Goal: Task Accomplishment & Management: Complete application form

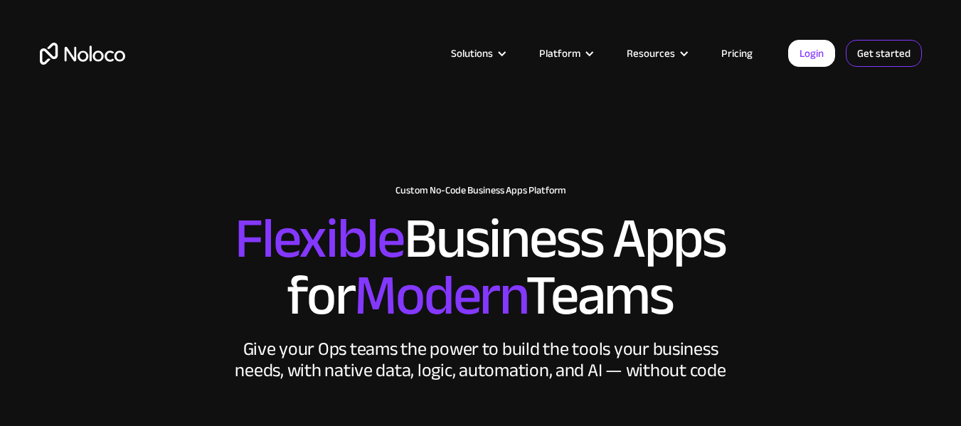
click at [854, 55] on link "Get started" at bounding box center [884, 53] width 76 height 27
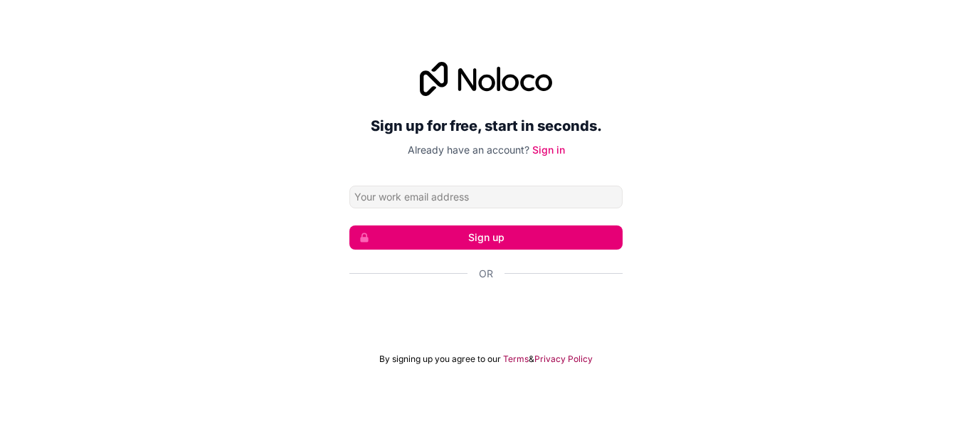
click at [467, 234] on button "Sign up" at bounding box center [485, 237] width 273 height 24
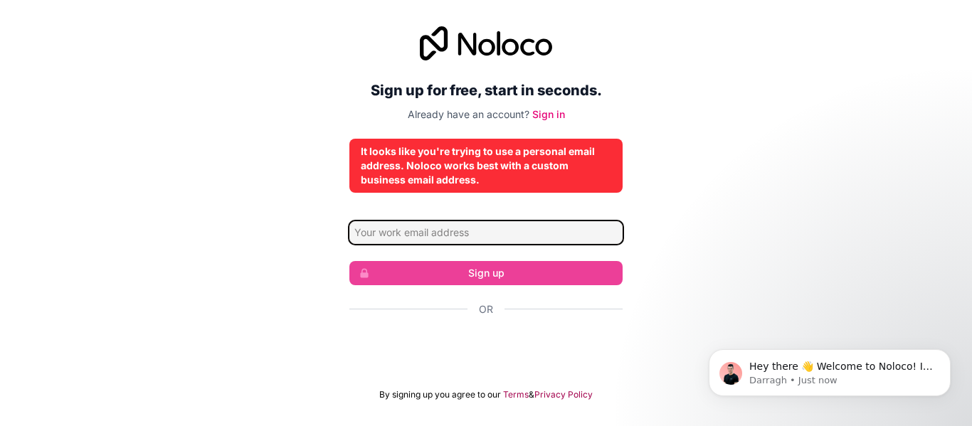
click at [465, 240] on input "Email address" at bounding box center [485, 232] width 273 height 23
click at [430, 234] on input "Email address" at bounding box center [485, 232] width 273 height 23
type input "a"
